Goal: Task Accomplishment & Management: Manage account settings

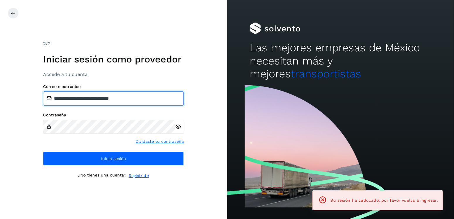
drag, startPoint x: 162, startPoint y: 96, endPoint x: 85, endPoint y: 103, distance: 77.3
click at [85, 103] on input "**********" at bounding box center [113, 98] width 141 height 14
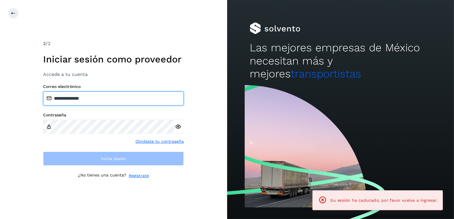
type input "**********"
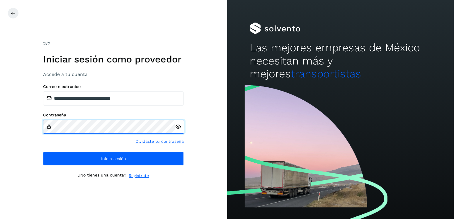
click at [35, 132] on div "**********" at bounding box center [113, 109] width 227 height 219
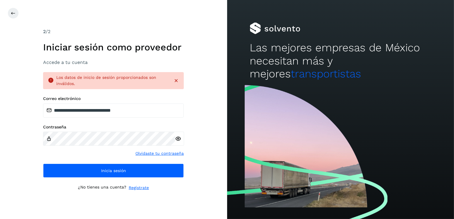
click at [179, 142] on div at bounding box center [179, 139] width 9 height 14
click at [178, 141] on icon at bounding box center [178, 139] width 6 height 6
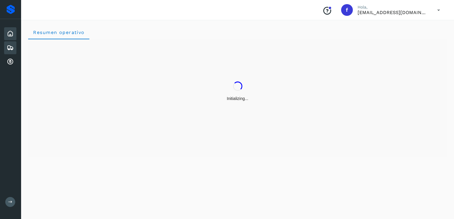
click at [12, 42] on div "Embarques" at bounding box center [10, 47] width 12 height 13
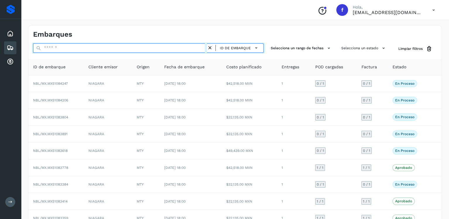
click at [79, 47] on input "text" at bounding box center [120, 47] width 174 height 9
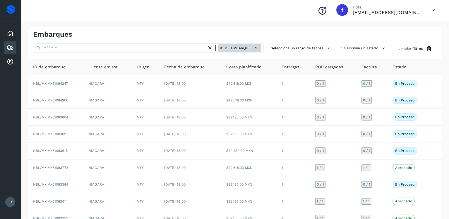
click at [244, 52] on button "ID de embarque" at bounding box center [239, 48] width 43 height 8
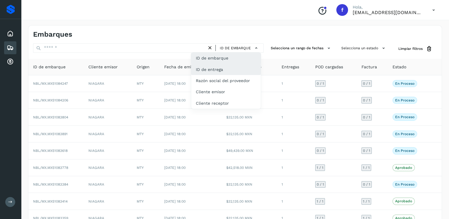
click at [240, 72] on div "ID de entrega" at bounding box center [226, 69] width 70 height 11
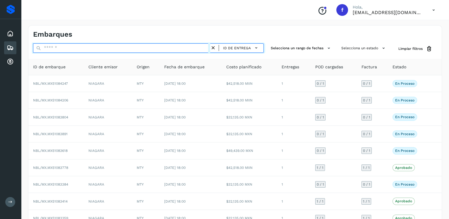
click at [153, 50] on input "text" at bounding box center [121, 47] width 177 height 9
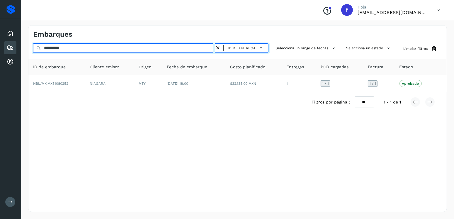
type input "**********"
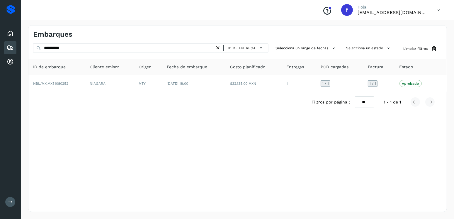
click at [233, 98] on div "Filtros por página : ** ** ** 1 - 1 de 1" at bounding box center [237, 102] width 418 height 21
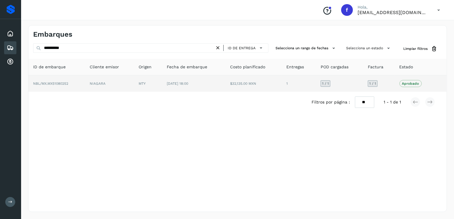
click at [228, 89] on td "$32,135.00 MXN" at bounding box center [253, 83] width 57 height 16
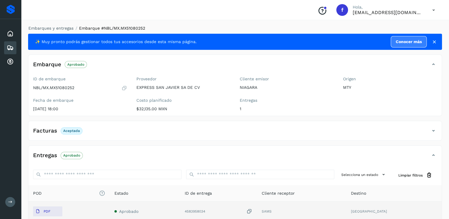
scroll to position [59, 0]
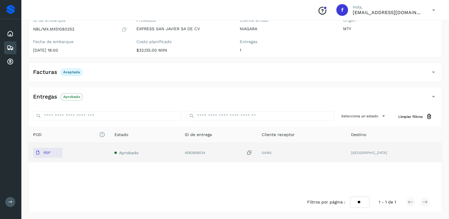
click at [56, 144] on td "PDF" at bounding box center [68, 152] width 81 height 19
click at [59, 152] on button "PDF" at bounding box center [47, 153] width 29 height 10
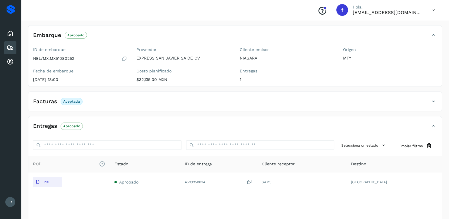
scroll to position [0, 0]
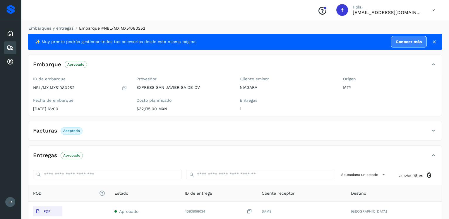
click at [13, 50] on icon at bounding box center [10, 47] width 7 height 7
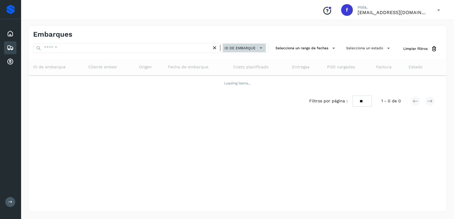
click at [234, 45] on span "ID de embarque" at bounding box center [239, 47] width 31 height 5
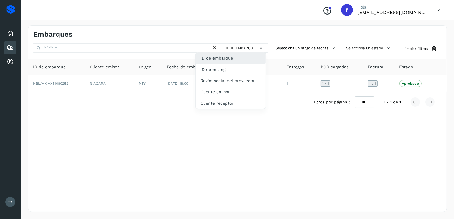
click at [238, 55] on div "ID de embarque" at bounding box center [231, 57] width 70 height 11
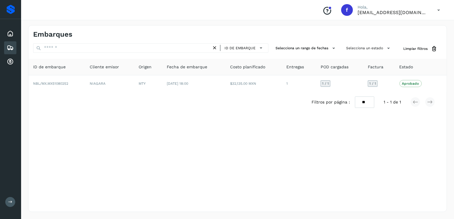
click at [215, 47] on icon at bounding box center [215, 48] width 6 height 6
click at [241, 50] on span "ID de embarque" at bounding box center [239, 47] width 31 height 5
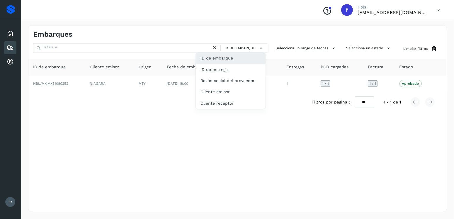
click at [240, 57] on div "ID de embarque" at bounding box center [231, 57] width 70 height 11
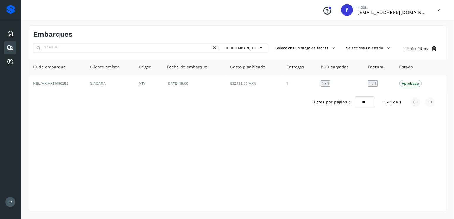
drag, startPoint x: 244, startPoint y: 43, endPoint x: 245, endPoint y: 52, distance: 9.1
click at [244, 44] on div "ID de embarque" at bounding box center [240, 47] width 57 height 9
click at [245, 52] on button "ID de embarque" at bounding box center [244, 48] width 43 height 8
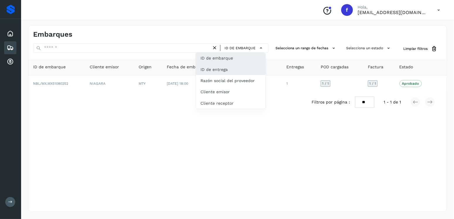
click at [246, 64] on div "ID de entrega" at bounding box center [231, 69] width 70 height 11
type input "**********"
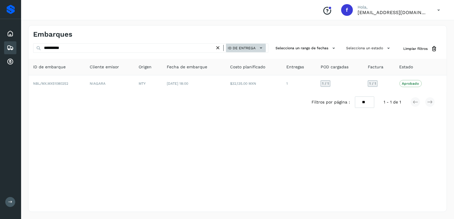
click at [247, 48] on span "ID de entrega" at bounding box center [242, 47] width 28 height 5
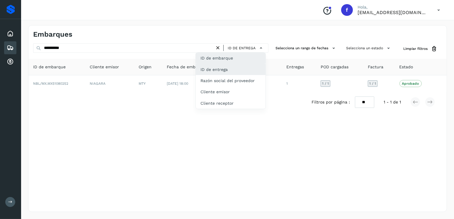
click at [245, 56] on div "ID de embarque" at bounding box center [231, 57] width 70 height 11
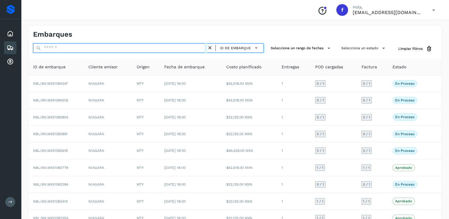
click at [117, 50] on input "text" at bounding box center [120, 47] width 174 height 9
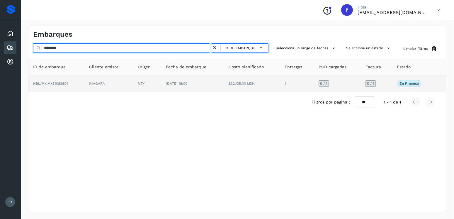
type input "********"
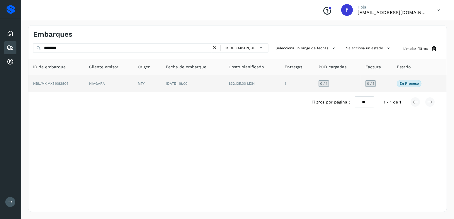
click at [245, 81] on td "$32,135.00 MXN" at bounding box center [252, 83] width 56 height 16
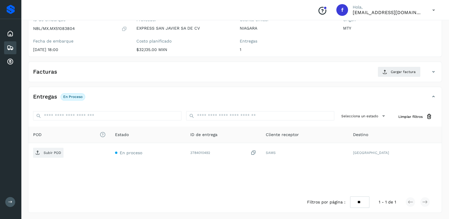
scroll to position [1, 0]
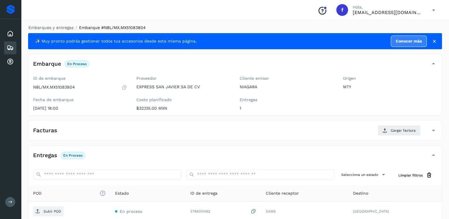
click at [435, 39] on icon at bounding box center [435, 41] width 6 height 6
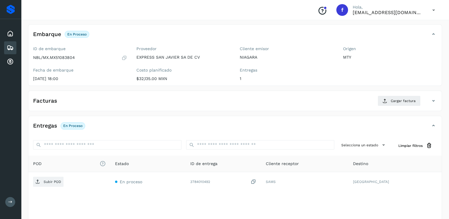
scroll to position [41, 0]
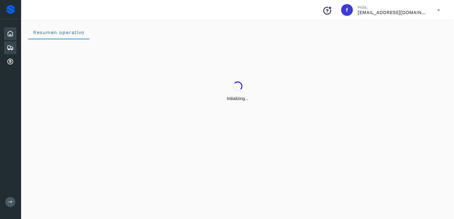
click at [12, 45] on icon at bounding box center [10, 47] width 7 height 7
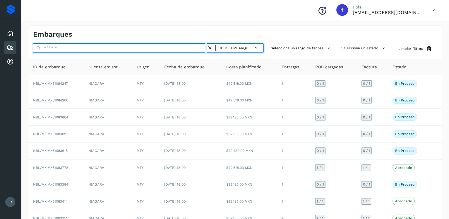
drag, startPoint x: 72, startPoint y: 48, endPoint x: 78, endPoint y: 48, distance: 5.6
click at [72, 48] on input "text" at bounding box center [120, 47] width 174 height 9
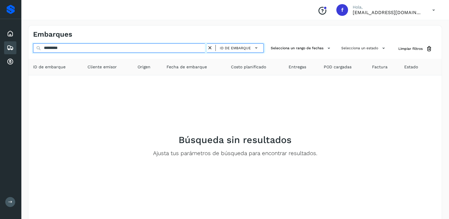
drag, startPoint x: 156, startPoint y: 49, endPoint x: 12, endPoint y: 48, distance: 144.4
click at [12, 48] on div "Proveedores Inicio Embarques Cuentas por cobrar Salir Conoce nuestros beneficio…" at bounding box center [224, 122] width 449 height 244
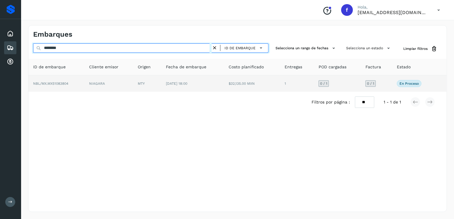
type input "********"
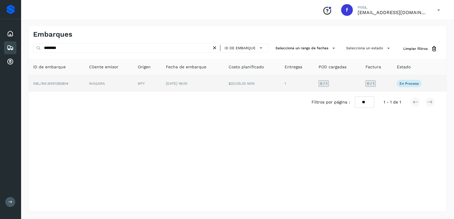
click at [199, 81] on td "[DATE] 18:00" at bounding box center [192, 83] width 63 height 16
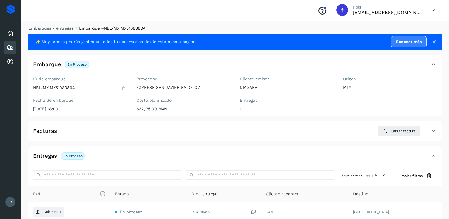
scroll to position [59, 0]
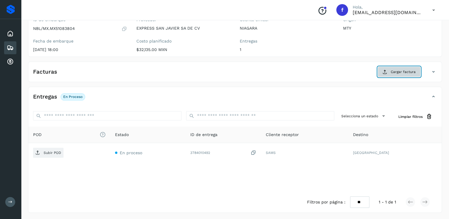
click at [403, 71] on span "Cargar factura" at bounding box center [403, 71] width 25 height 5
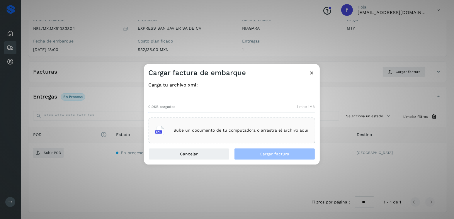
click at [250, 122] on div "Sube un documento de tu computadora o arrastra el archivo aquí" at bounding box center [232, 130] width 154 height 16
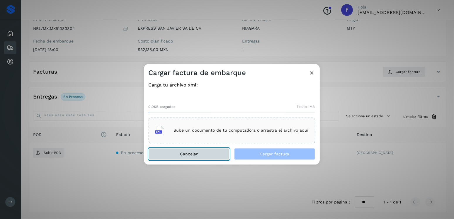
click at [207, 149] on button "Cancelar" at bounding box center [189, 154] width 81 height 12
